Goal: Information Seeking & Learning: Learn about a topic

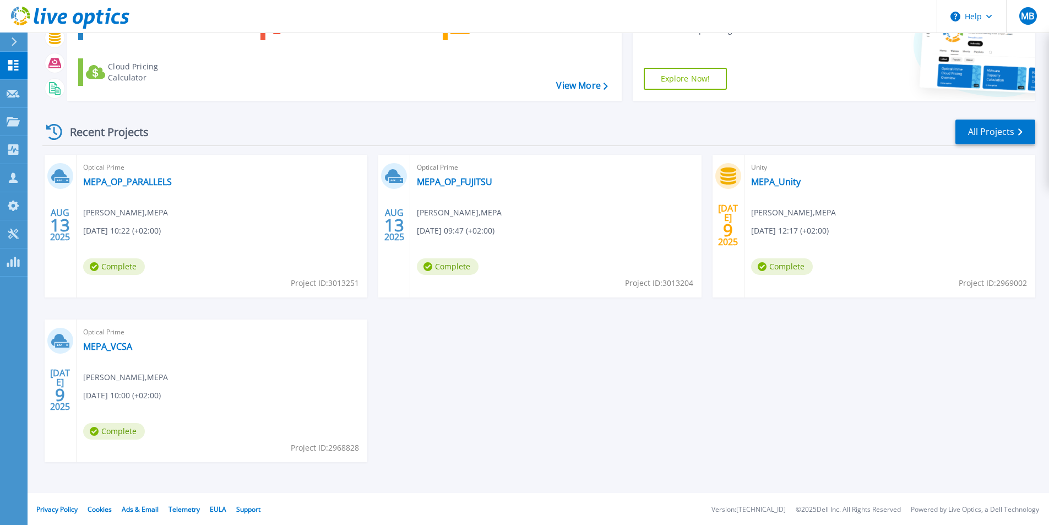
scroll to position [85, 0]
click at [107, 345] on link "MEPA_VCSA" at bounding box center [107, 345] width 49 height 11
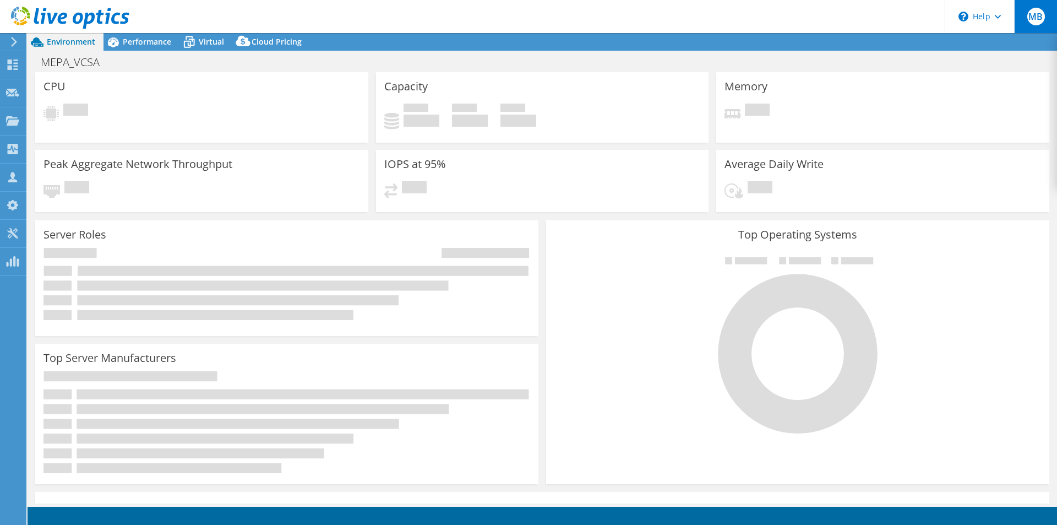
select select "EULondon"
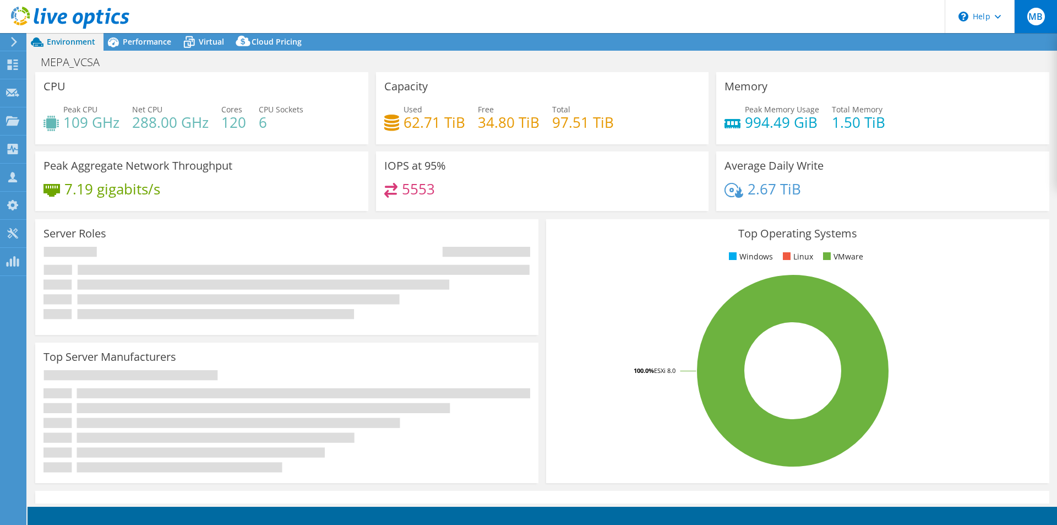
select select "EULondon"
select select "EUR"
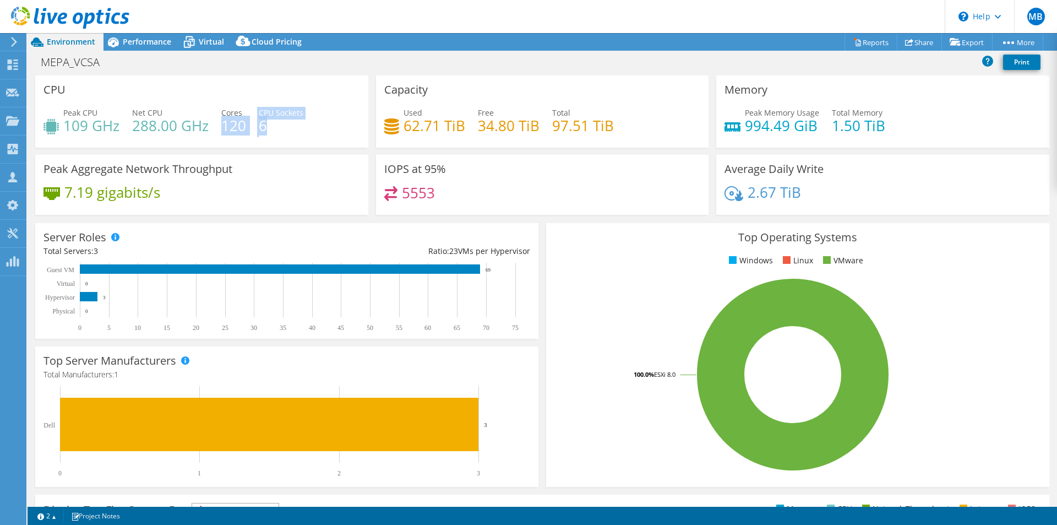
drag, startPoint x: 221, startPoint y: 128, endPoint x: 316, endPoint y: 138, distance: 95.3
click at [316, 138] on div "Peak CPU 109 GHz Net CPU 288.00 GHz Cores 120 CPU Sockets 6" at bounding box center [202, 125] width 317 height 36
click at [341, 109] on div "Peak CPU 109 GHz Net CPU 288.00 GHz Cores 120 CPU Sockets 6" at bounding box center [202, 125] width 317 height 36
click at [146, 45] on span "Performance" at bounding box center [147, 41] width 48 height 10
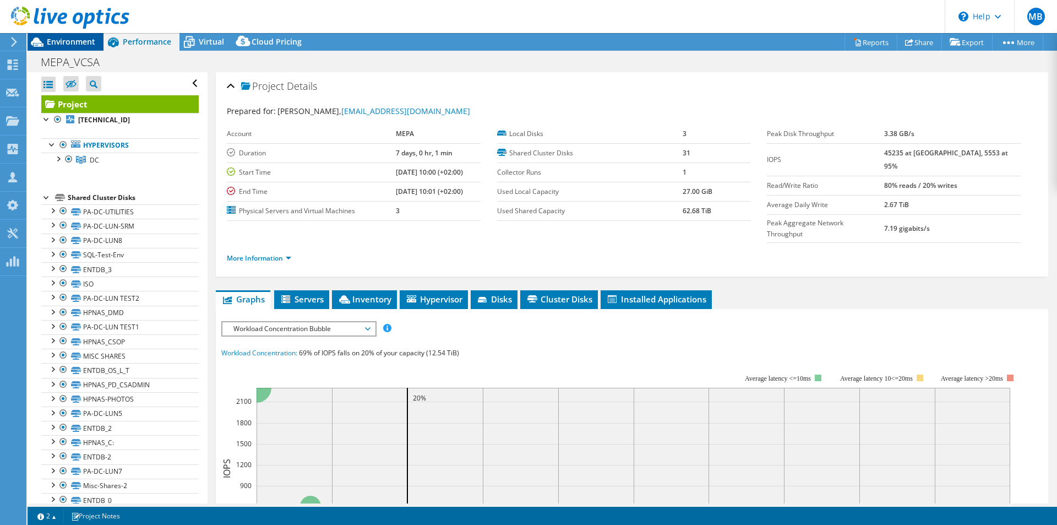
click at [80, 46] on span "Environment" at bounding box center [71, 41] width 48 height 10
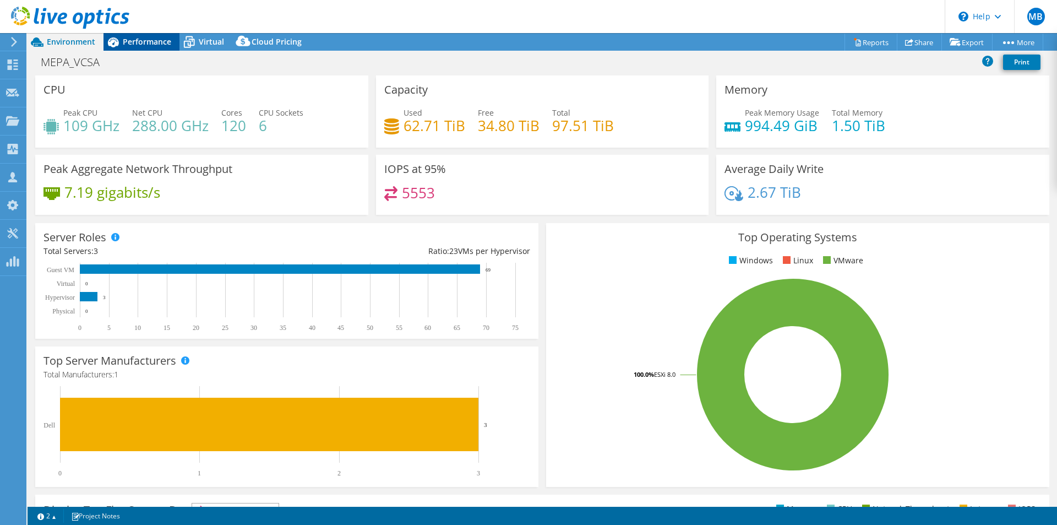
click at [154, 39] on span "Performance" at bounding box center [147, 41] width 48 height 10
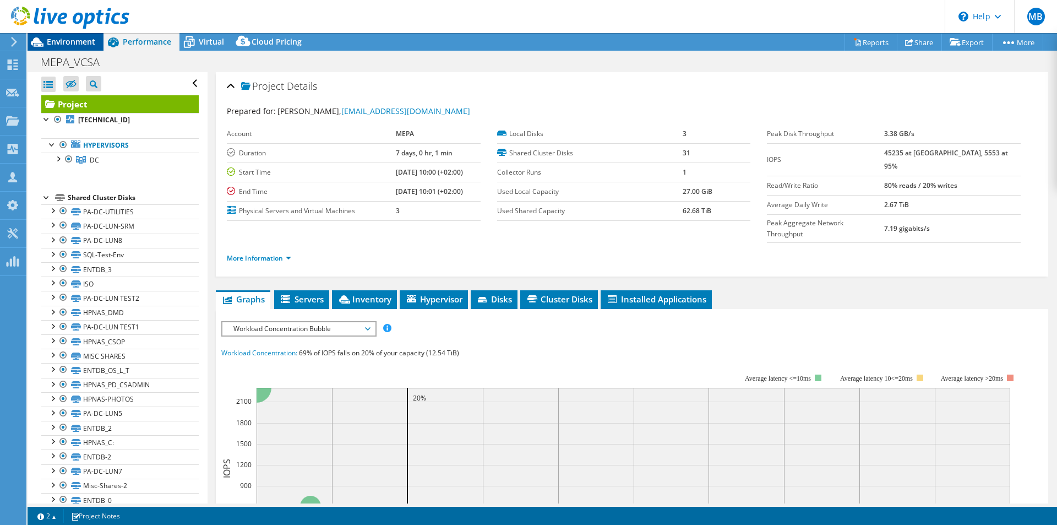
click at [75, 41] on span "Environment" at bounding box center [71, 41] width 48 height 10
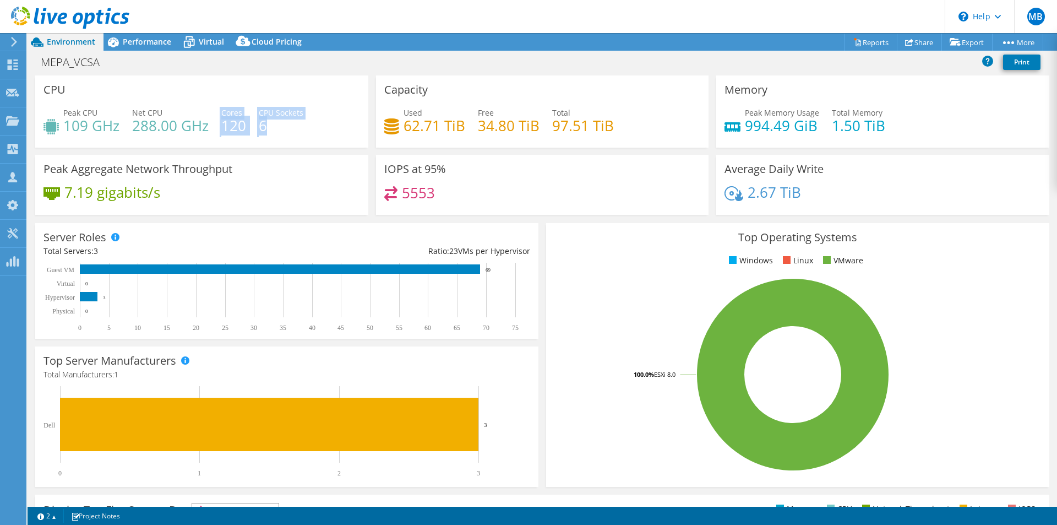
drag, startPoint x: 285, startPoint y: 123, endPoint x: 213, endPoint y: 134, distance: 72.5
click at [213, 134] on div "Peak CPU 109 GHz Net CPU 288.00 GHz Cores 120 CPU Sockets 6" at bounding box center [202, 125] width 317 height 36
click at [325, 134] on div "Peak CPU 109 GHz Net CPU 288.00 GHz Cores 120 CPU Sockets 6" at bounding box center [202, 125] width 317 height 36
drag, startPoint x: 320, startPoint y: 118, endPoint x: 219, endPoint y: 119, distance: 101.3
click at [219, 119] on div "Peak CPU 109 GHz Net CPU 288.00 GHz Cores 120 CPU Sockets 6" at bounding box center [202, 125] width 317 height 36
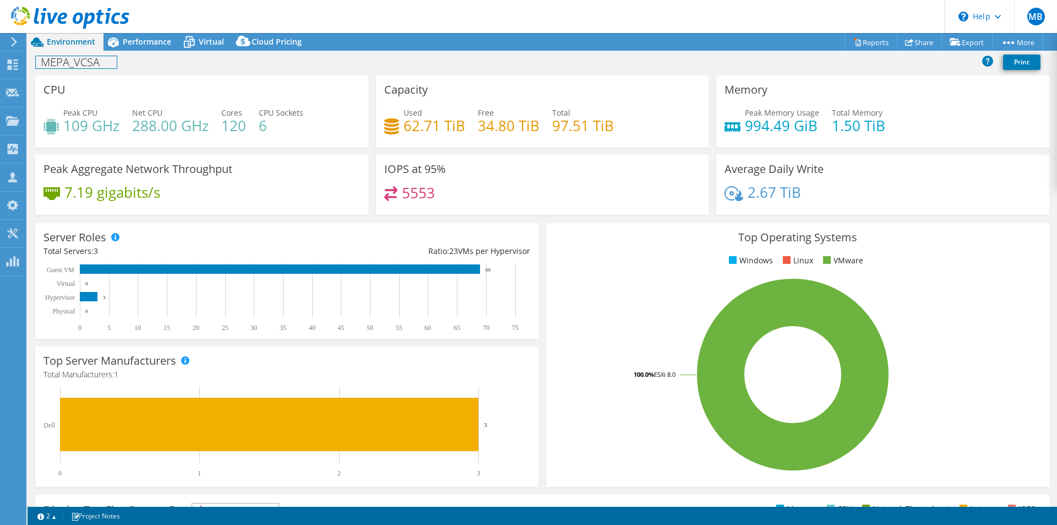
click at [46, 63] on h1 "MEPA_VCSA" at bounding box center [76, 62] width 81 height 12
drag, startPoint x: 219, startPoint y: 113, endPoint x: 296, endPoint y: 125, distance: 78.6
click at [296, 125] on div "Peak CPU 109 GHz Net CPU 288.00 GHz Cores 120 CPU Sockets 6" at bounding box center [202, 125] width 317 height 36
click at [70, 42] on span "Environment" at bounding box center [71, 41] width 48 height 10
click at [14, 118] on icon at bounding box center [12, 121] width 13 height 10
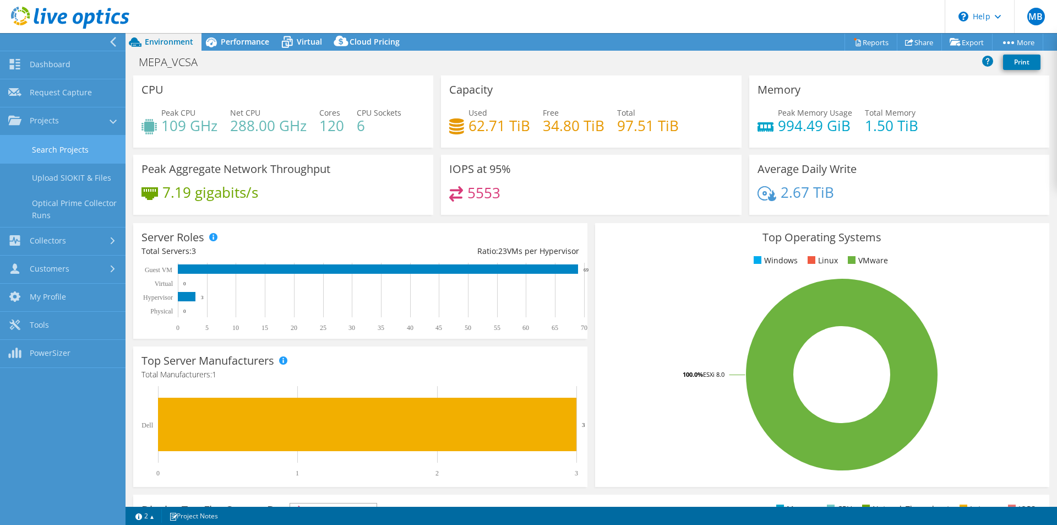
click at [55, 149] on link "Search Projects" at bounding box center [63, 149] width 126 height 28
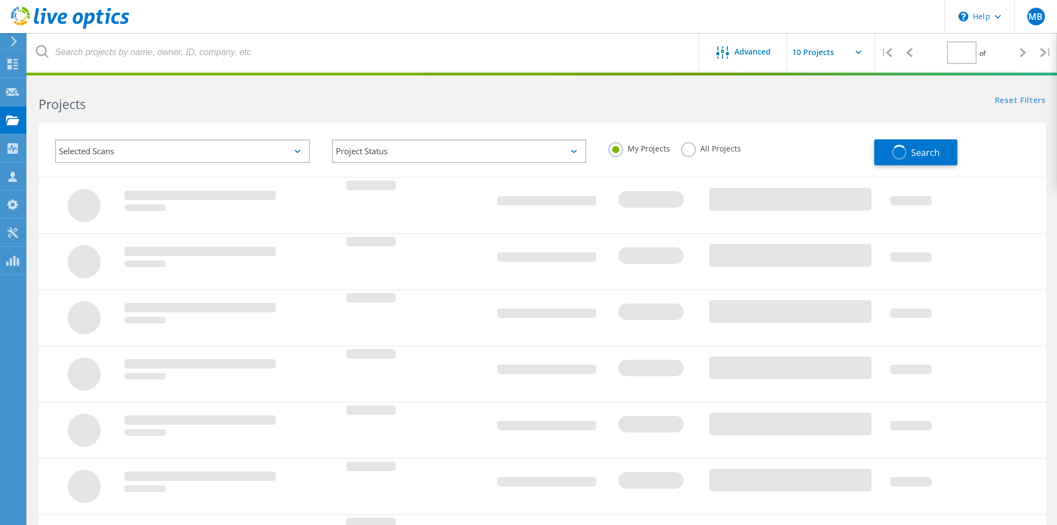
type input "1"
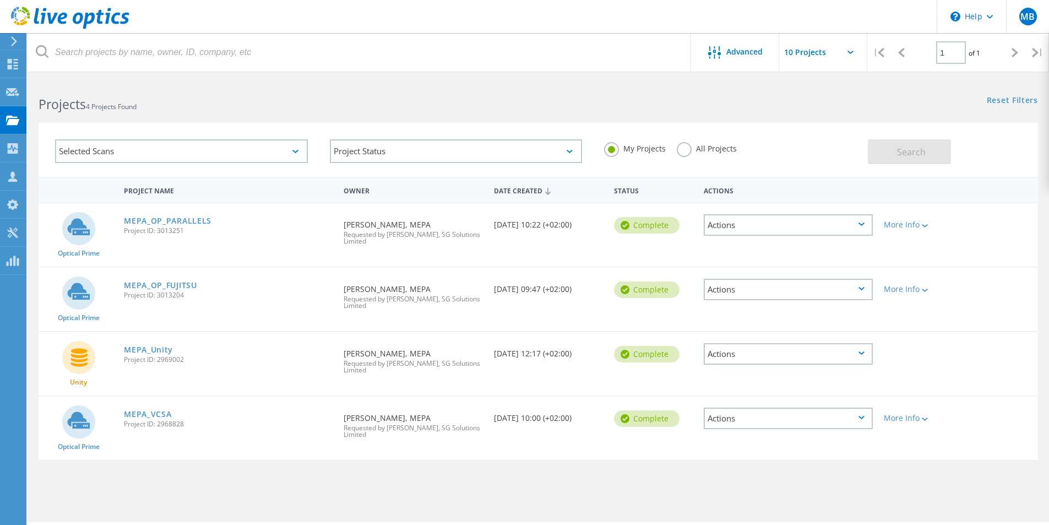
drag, startPoint x: 230, startPoint y: 297, endPoint x: 93, endPoint y: 216, distance: 158.8
click at [93, 216] on div "Optical Prime MEPA_OP_PARALLELS Project ID: 3013251 Requested By Mark Ellul, ME…" at bounding box center [538, 331] width 999 height 258
click at [213, 425] on span "Project ID: 2968828" at bounding box center [228, 424] width 209 height 7
click at [160, 416] on link "MEPA_VCSA" at bounding box center [147, 414] width 47 height 8
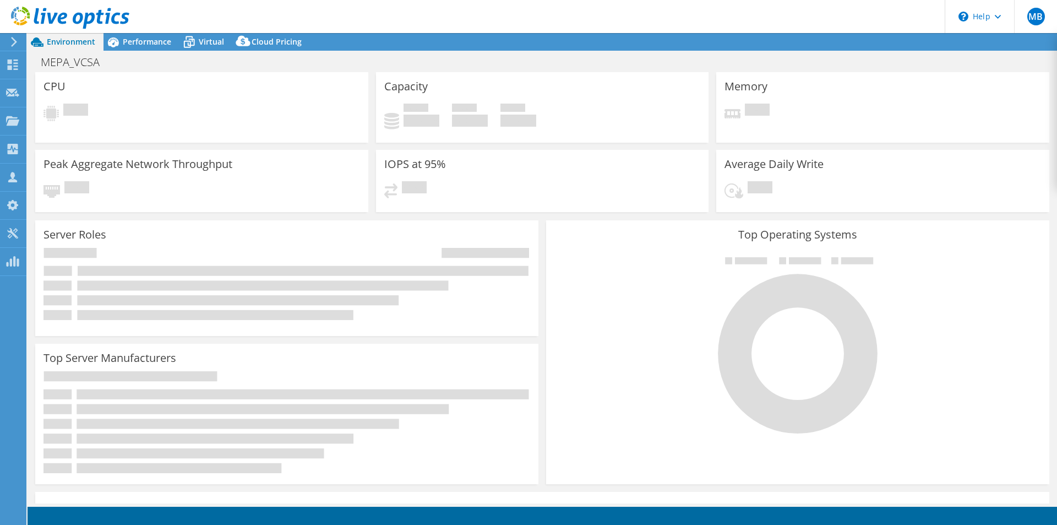
select select "EULondon"
select select "EUR"
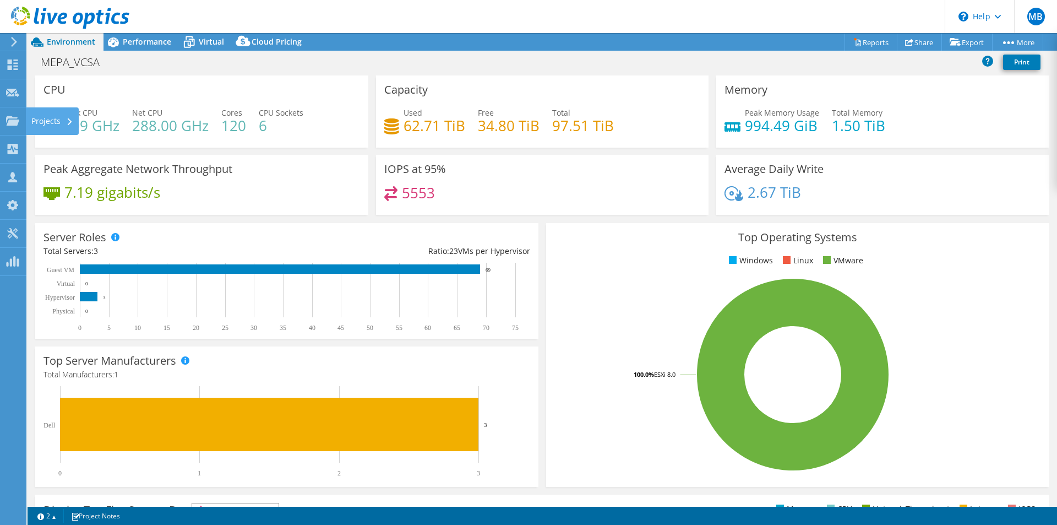
click at [32, 123] on div "Projects" at bounding box center [52, 121] width 53 height 28
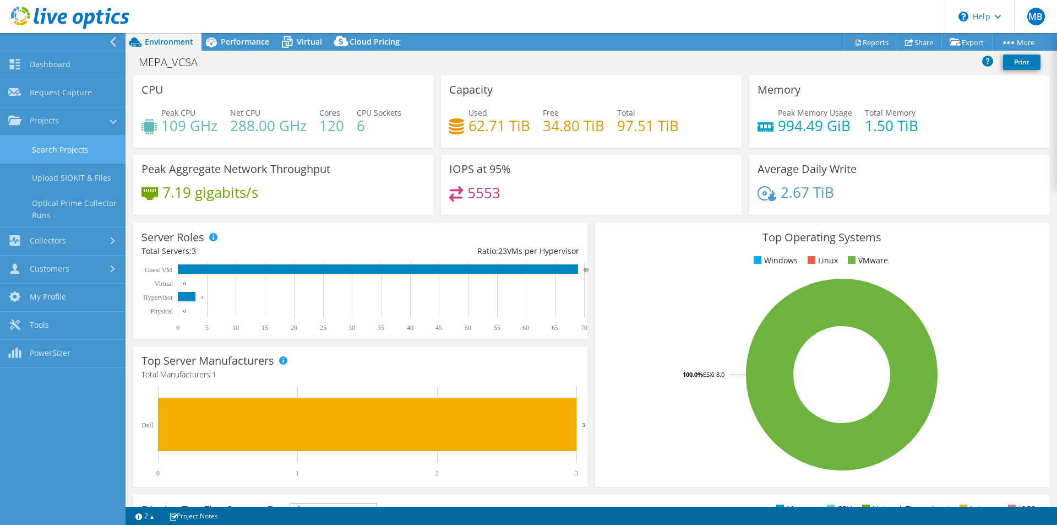
click at [70, 151] on link "Search Projects" at bounding box center [63, 149] width 126 height 28
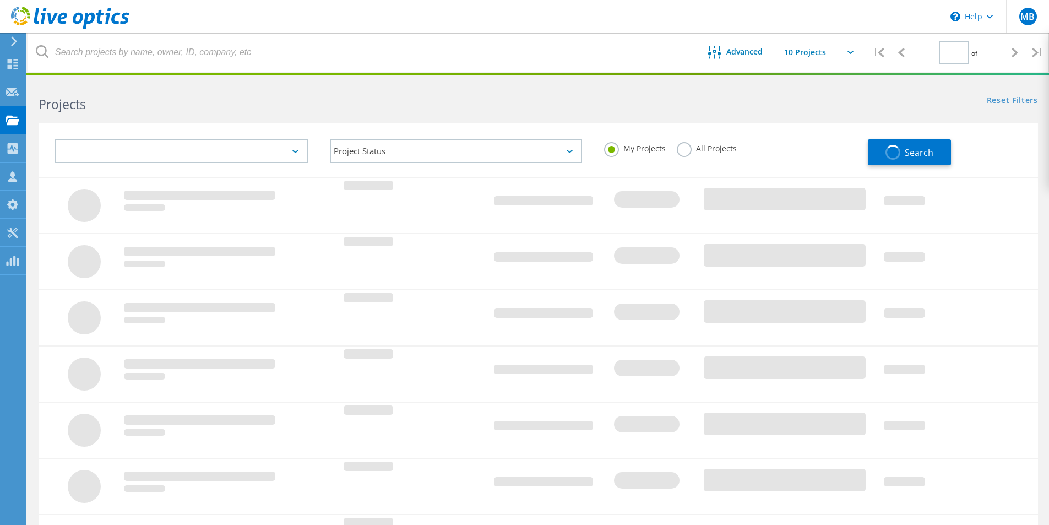
type input "1"
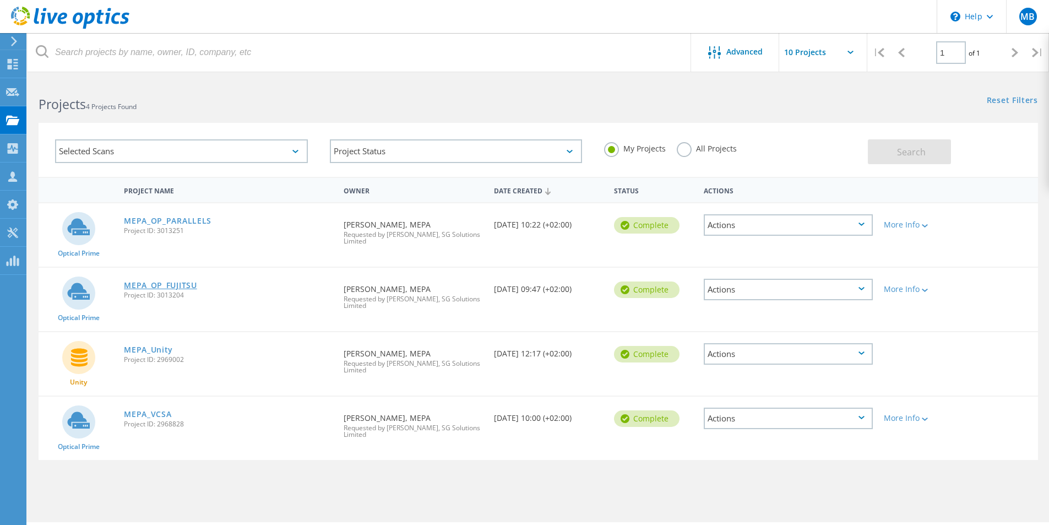
click at [173, 289] on link "MEPA_OP_FUJITSU" at bounding box center [160, 285] width 73 height 8
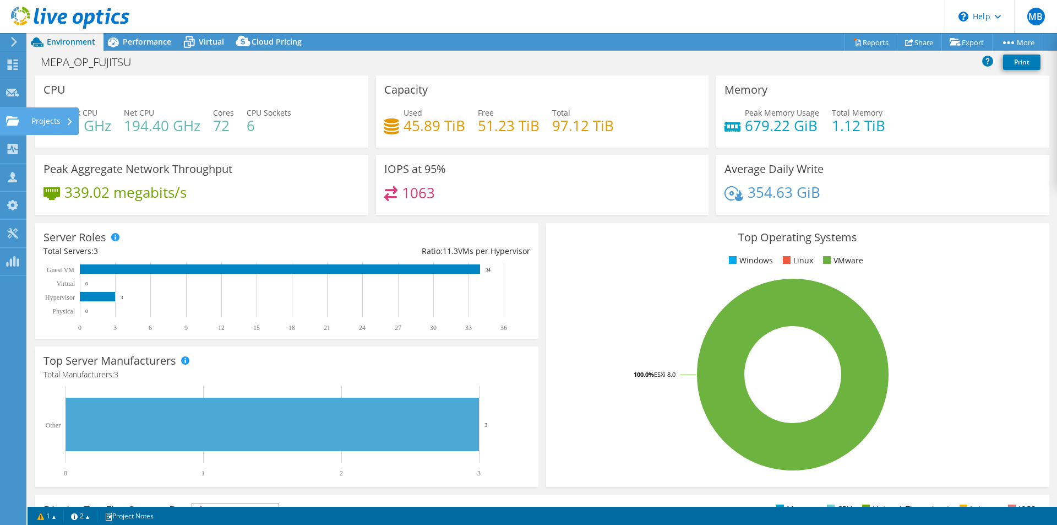
click at [14, 121] on use at bounding box center [12, 120] width 13 height 9
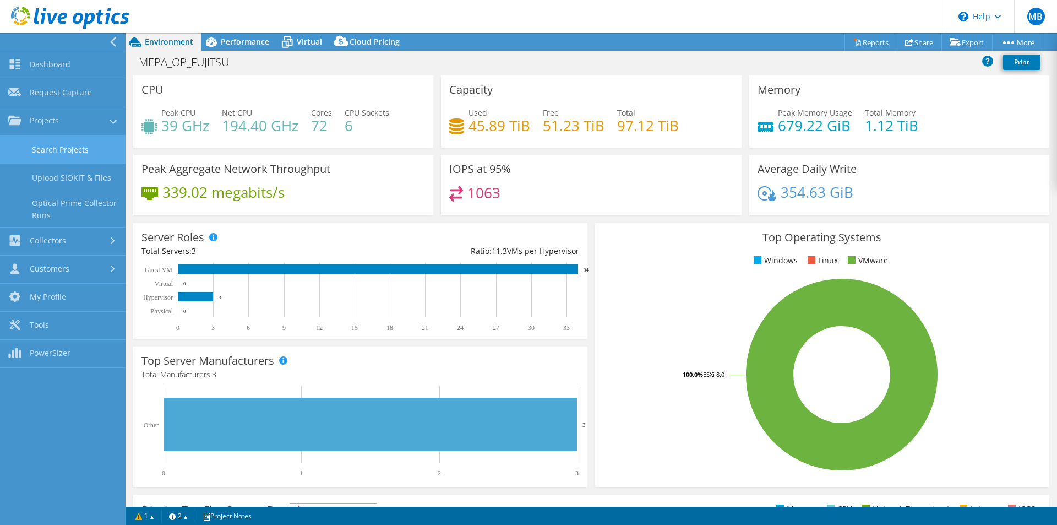
click at [59, 148] on link "Search Projects" at bounding box center [63, 149] width 126 height 28
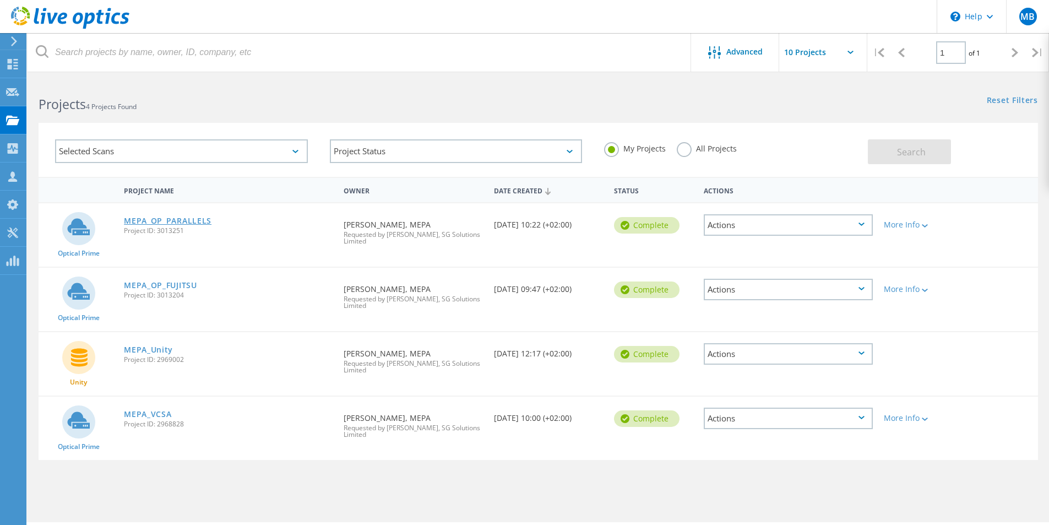
click at [180, 220] on link "MEPA_OP_PARALLELS" at bounding box center [168, 221] width 88 height 8
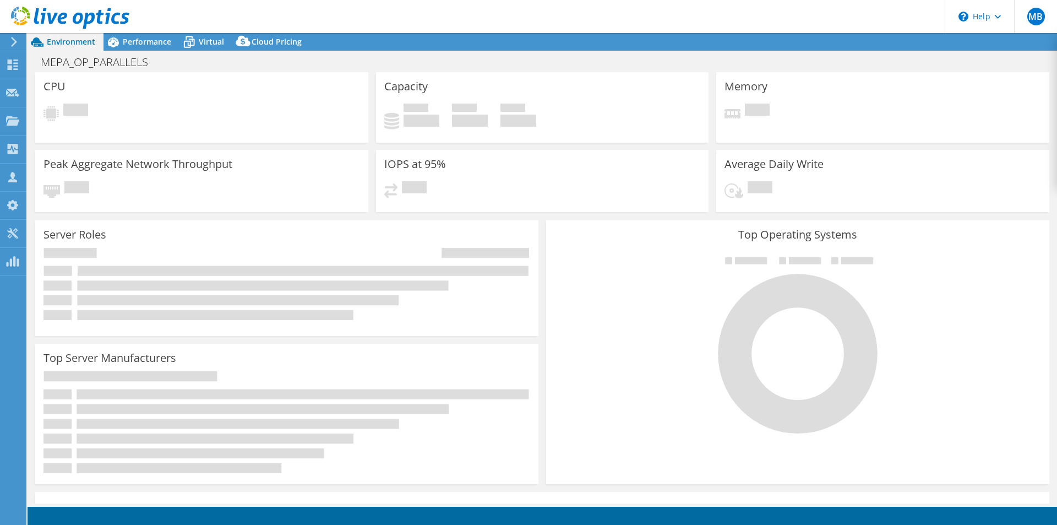
select select "USD"
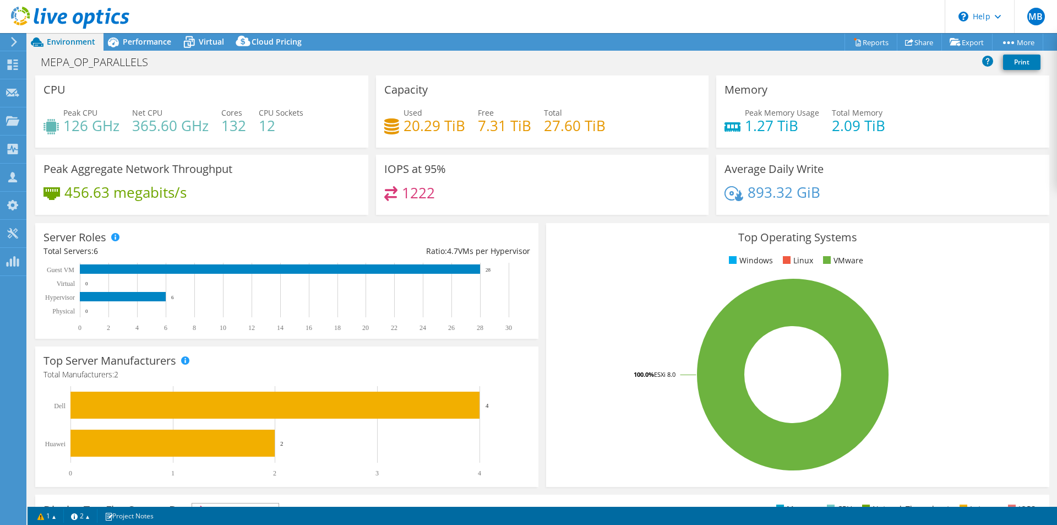
click at [88, 124] on h4 "126 GHz" at bounding box center [91, 125] width 56 height 12
drag, startPoint x: 67, startPoint y: 113, endPoint x: 122, endPoint y: 132, distance: 58.7
click at [122, 132] on div "Peak CPU 126 GHz Net CPU 365.60 GHz Cores 132 CPU Sockets 12" at bounding box center [202, 125] width 317 height 36
click at [167, 122] on h4 "365.60 GHz" at bounding box center [170, 125] width 77 height 12
click at [914, 128] on div "Peak Memory Usage 1.27 TiB Total Memory 2.09 TiB" at bounding box center [883, 125] width 317 height 36
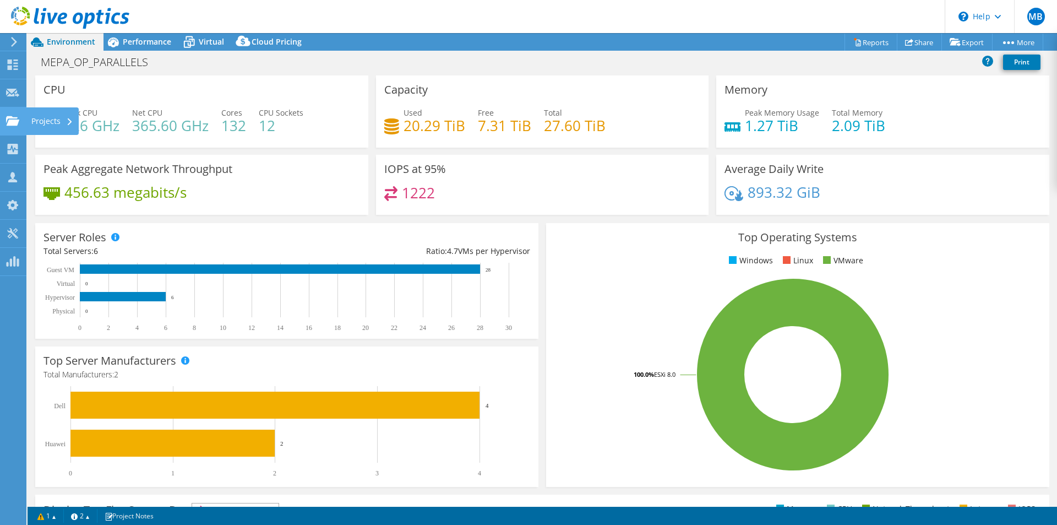
click at [17, 118] on icon at bounding box center [12, 121] width 13 height 10
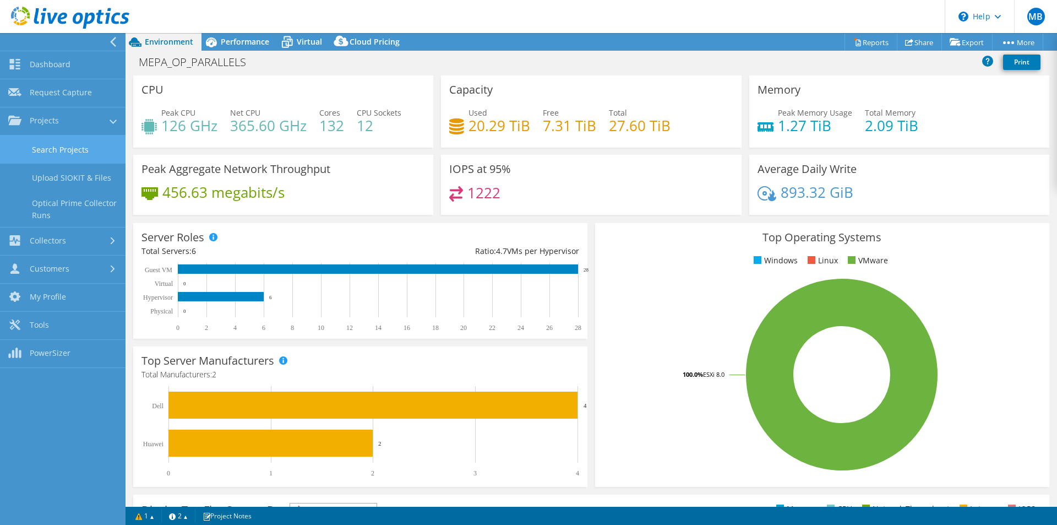
click at [66, 150] on link "Search Projects" at bounding box center [63, 149] width 126 height 28
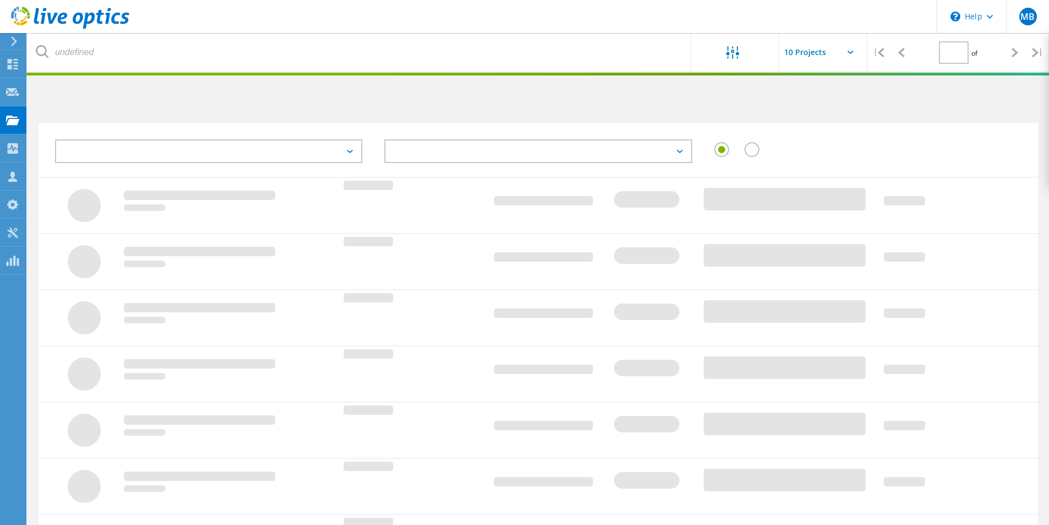
type input "1"
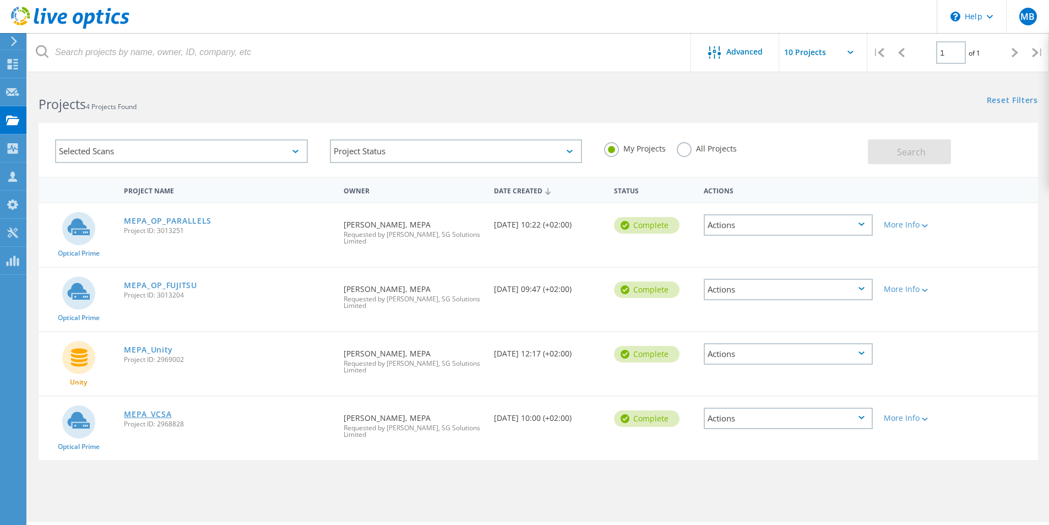
click at [151, 412] on link "MEPA_VCSA" at bounding box center [147, 414] width 47 height 8
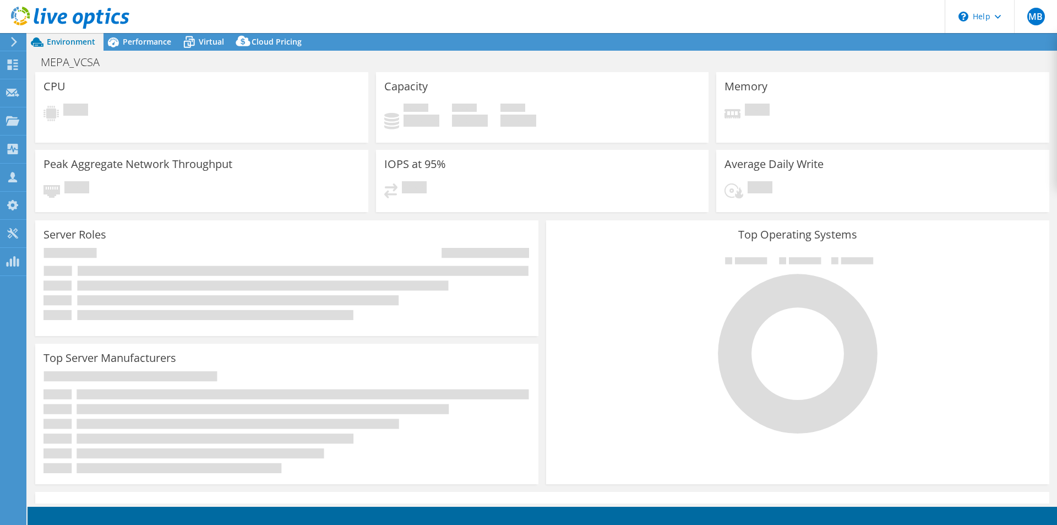
select select "USD"
select select "EULondon"
select select "EUR"
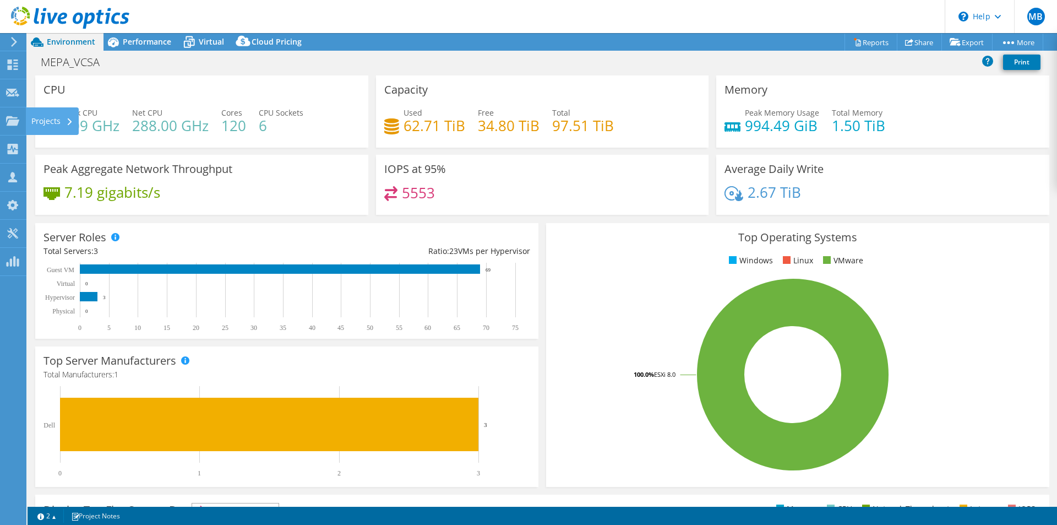
click at [35, 118] on div "Projects" at bounding box center [52, 121] width 53 height 28
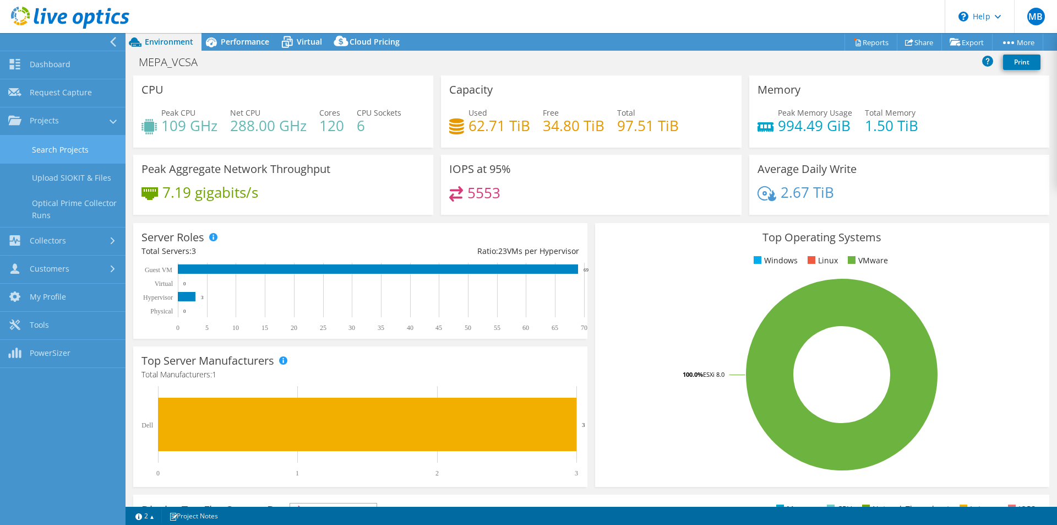
click at [57, 149] on link "Search Projects" at bounding box center [63, 149] width 126 height 28
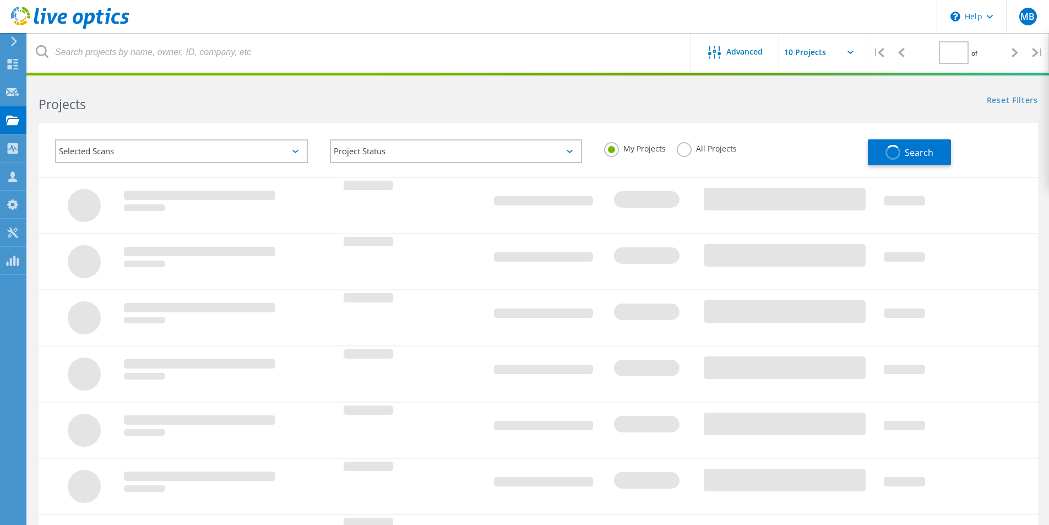
type input "1"
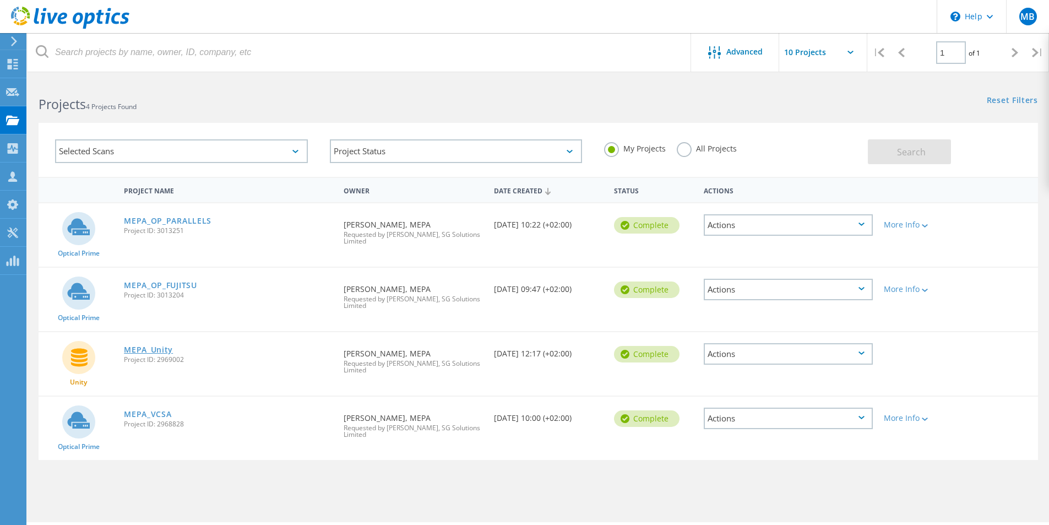
click at [143, 351] on link "MEPA_Unity" at bounding box center [148, 350] width 49 height 8
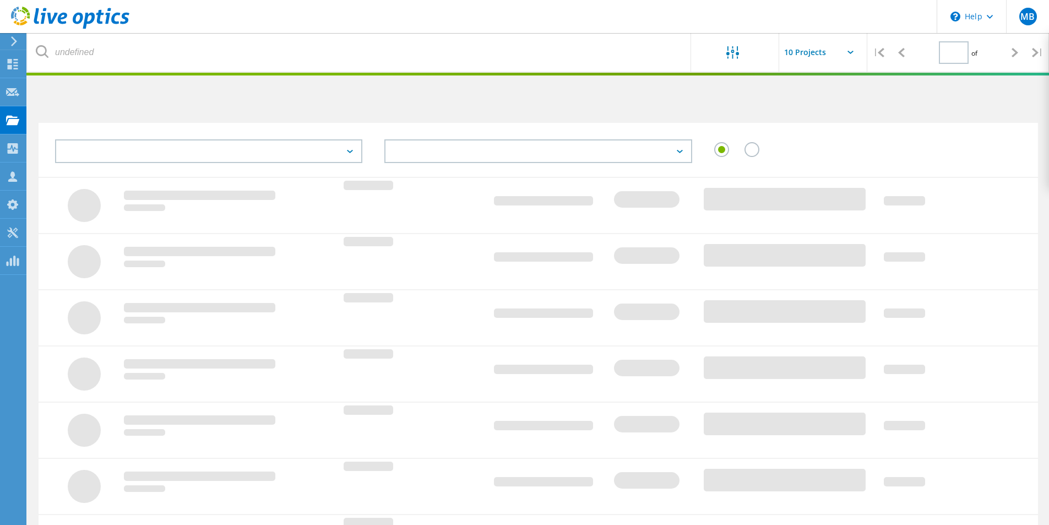
type input "1"
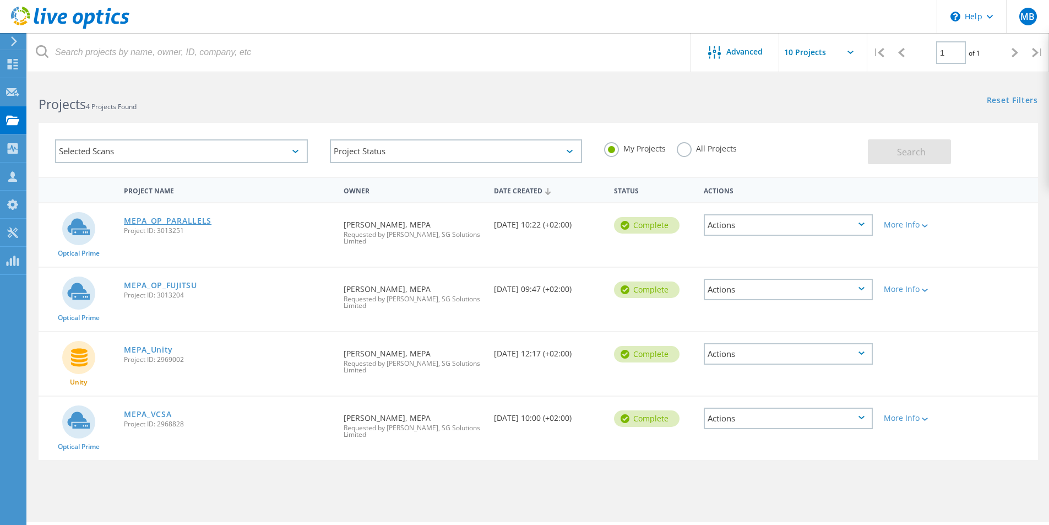
click at [189, 224] on link "MEPA_OP_PARALLELS" at bounding box center [168, 221] width 88 height 8
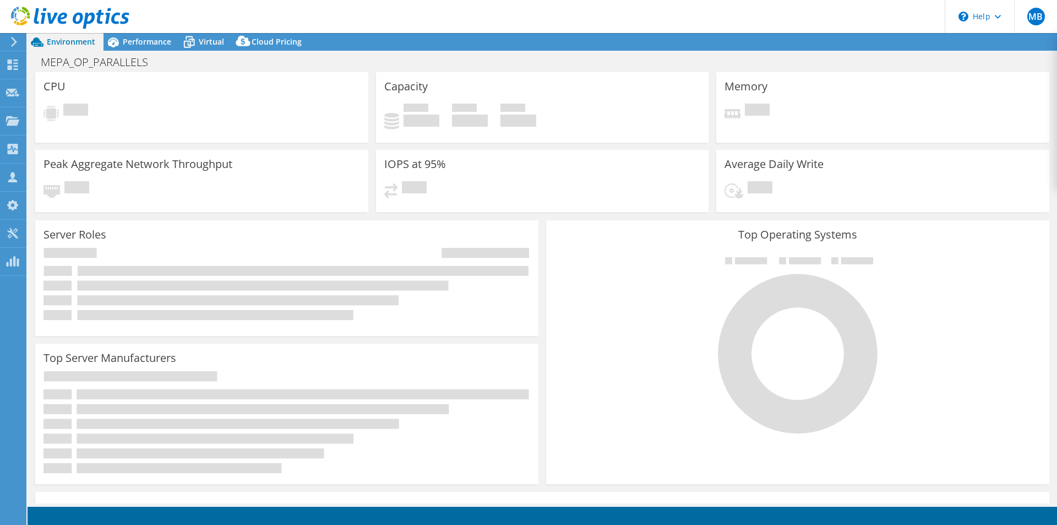
select select "USD"
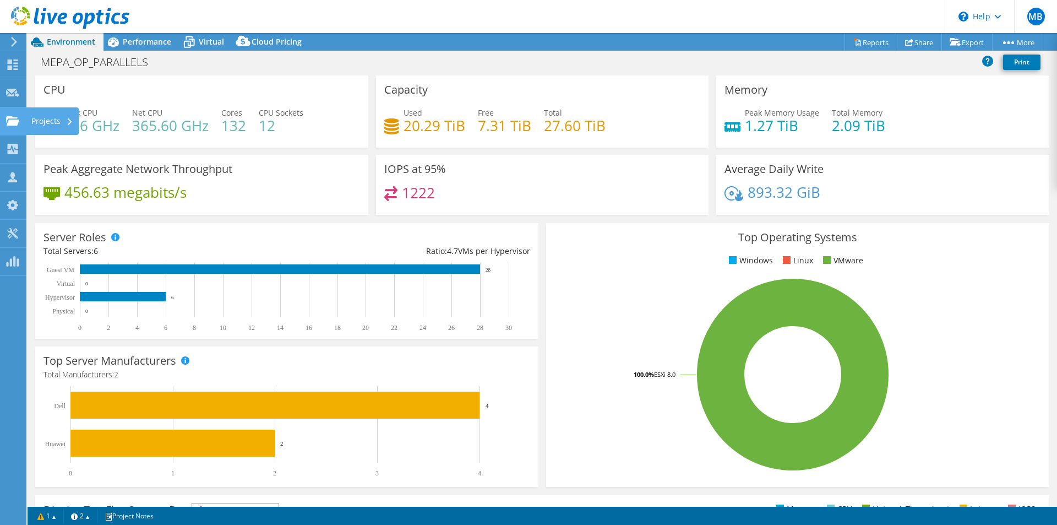
click at [41, 114] on div "Projects" at bounding box center [52, 121] width 53 height 28
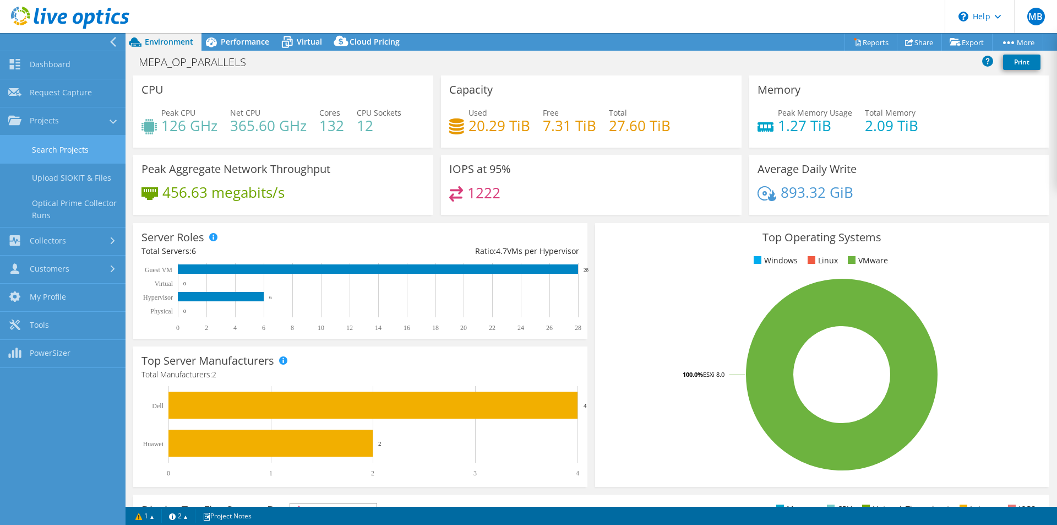
click at [71, 150] on link "Search Projects" at bounding box center [63, 149] width 126 height 28
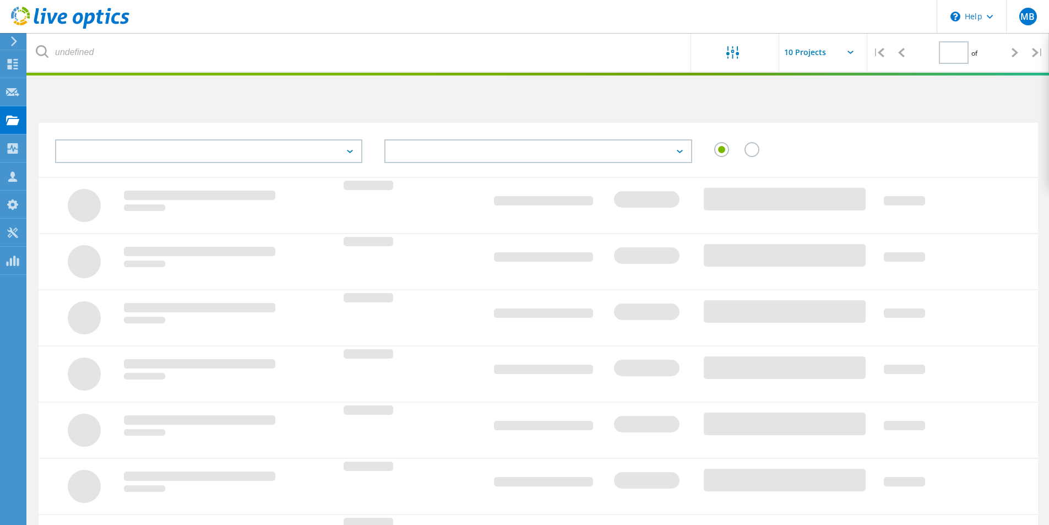
type input "1"
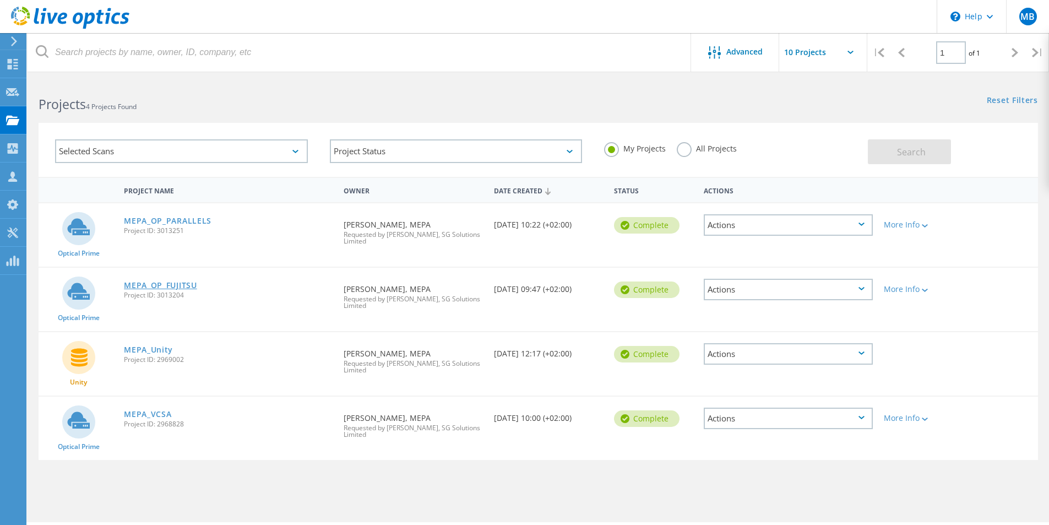
click at [171, 282] on link "MEPA_OP_FUJITSU" at bounding box center [160, 285] width 73 height 8
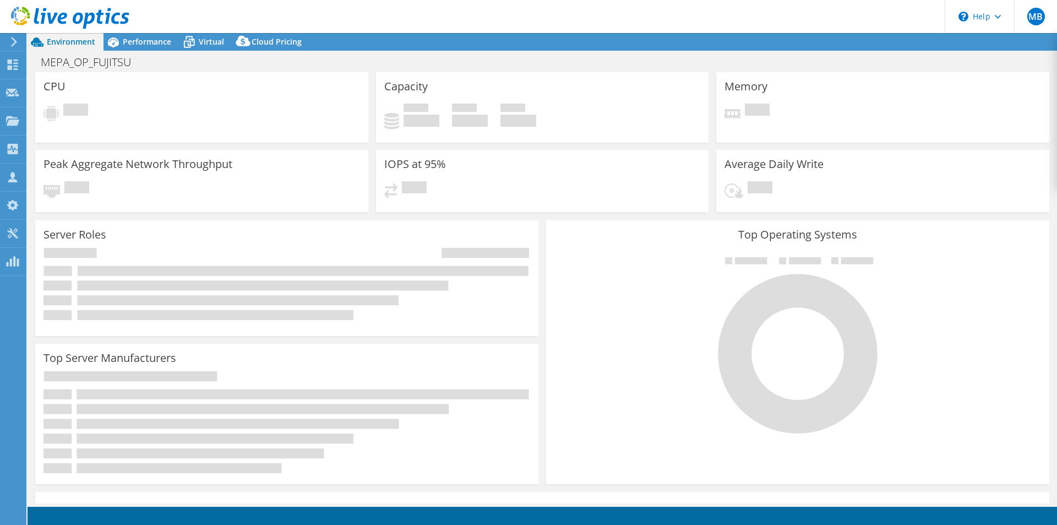
select select "USD"
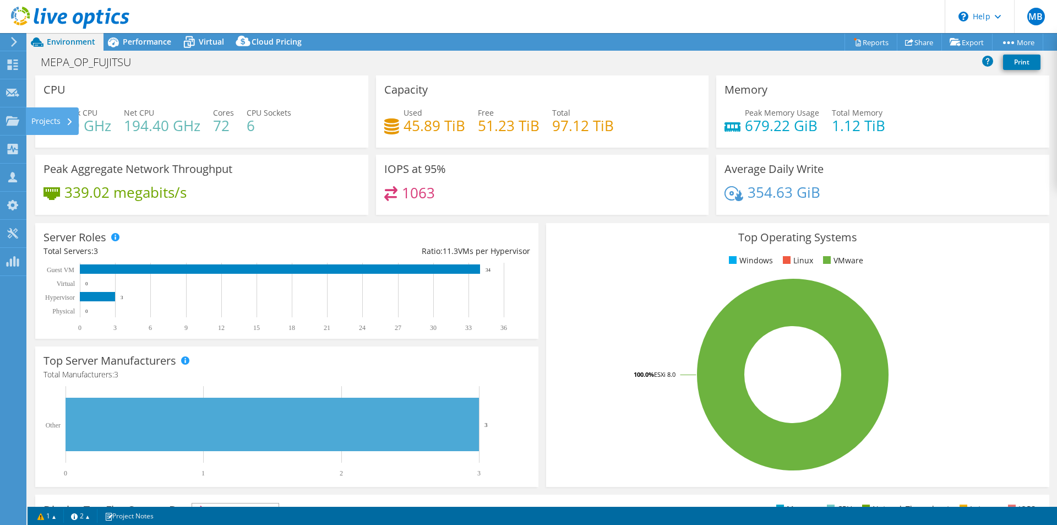
click at [41, 119] on div "Projects" at bounding box center [52, 121] width 53 height 28
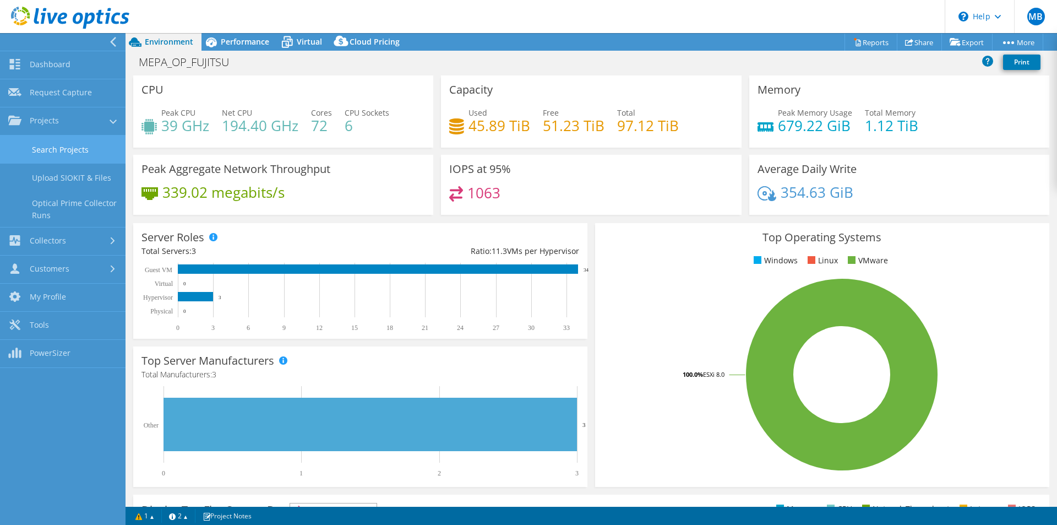
click at [46, 144] on link "Search Projects" at bounding box center [63, 149] width 126 height 28
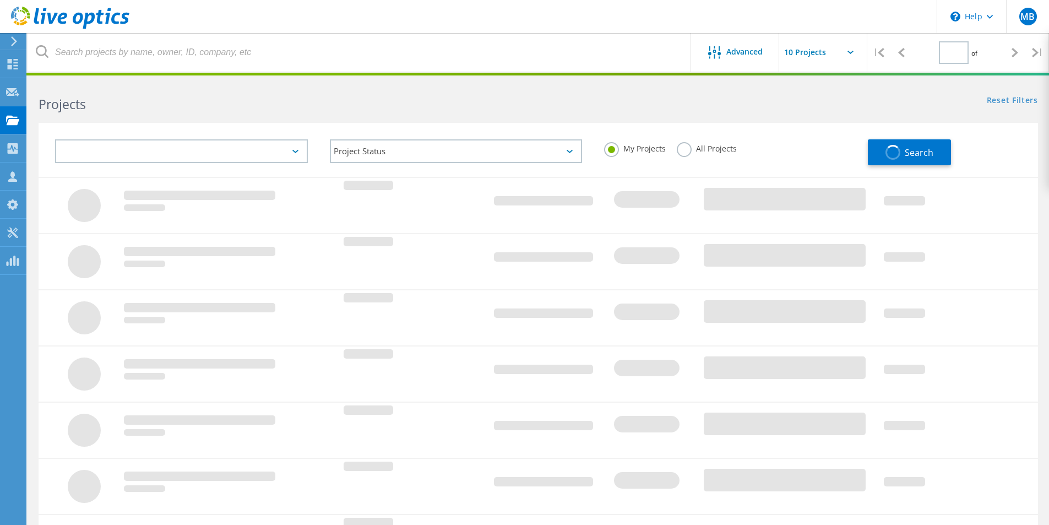
type input "1"
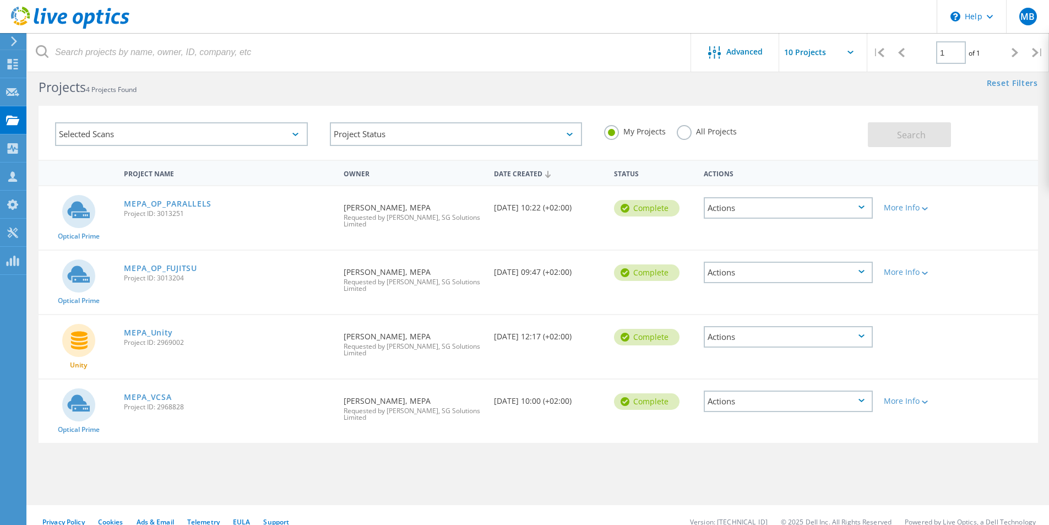
scroll to position [30, 0]
